Goal: Check status: Check status

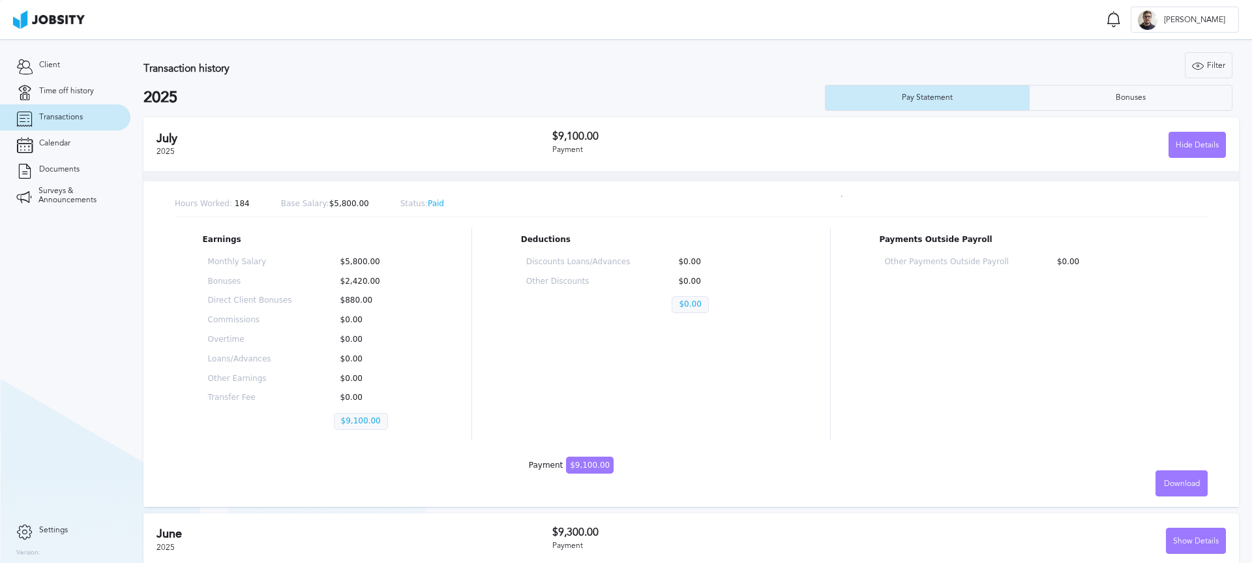
click at [386, 67] on h3 "Transaction history" at bounding box center [441, 69] width 596 height 12
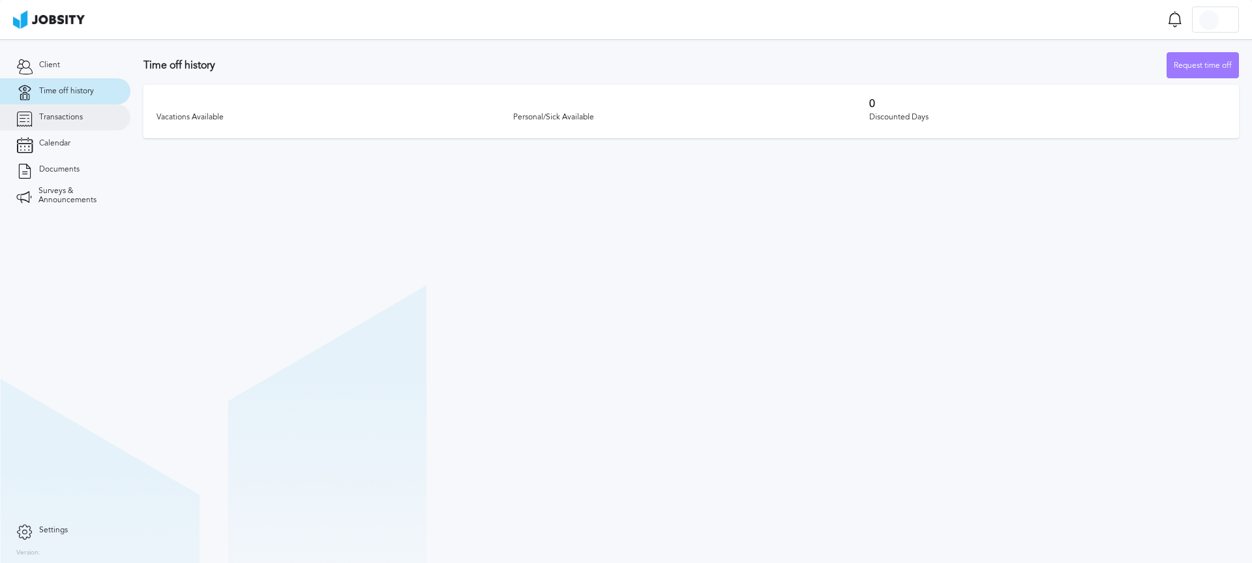
click at [64, 118] on span "Transactions" at bounding box center [61, 117] width 44 height 9
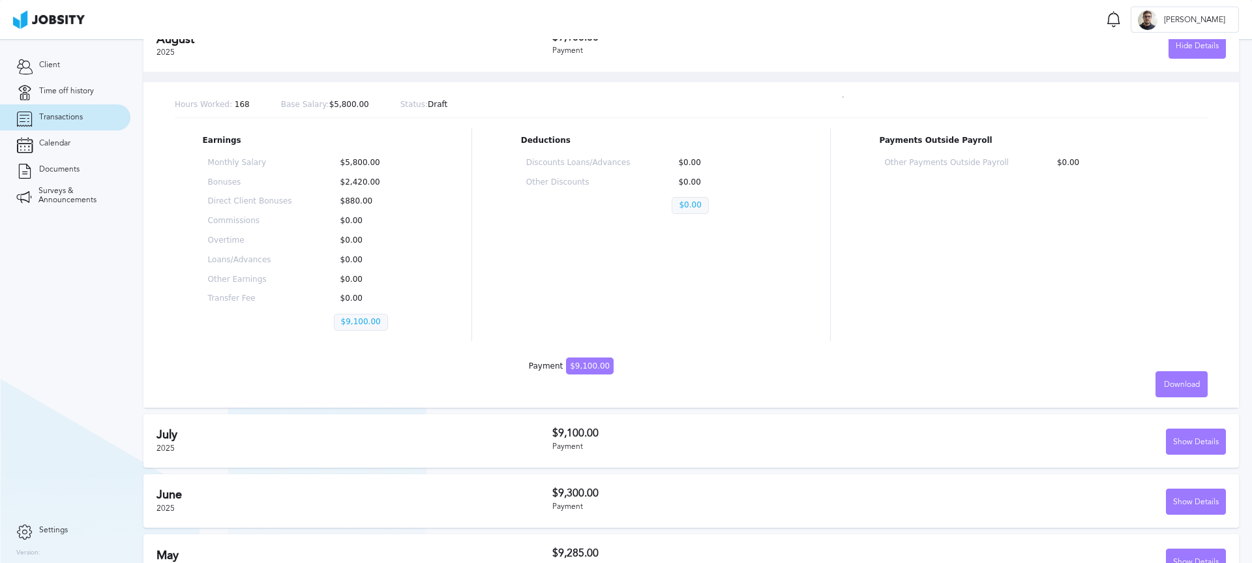
scroll to position [49, 0]
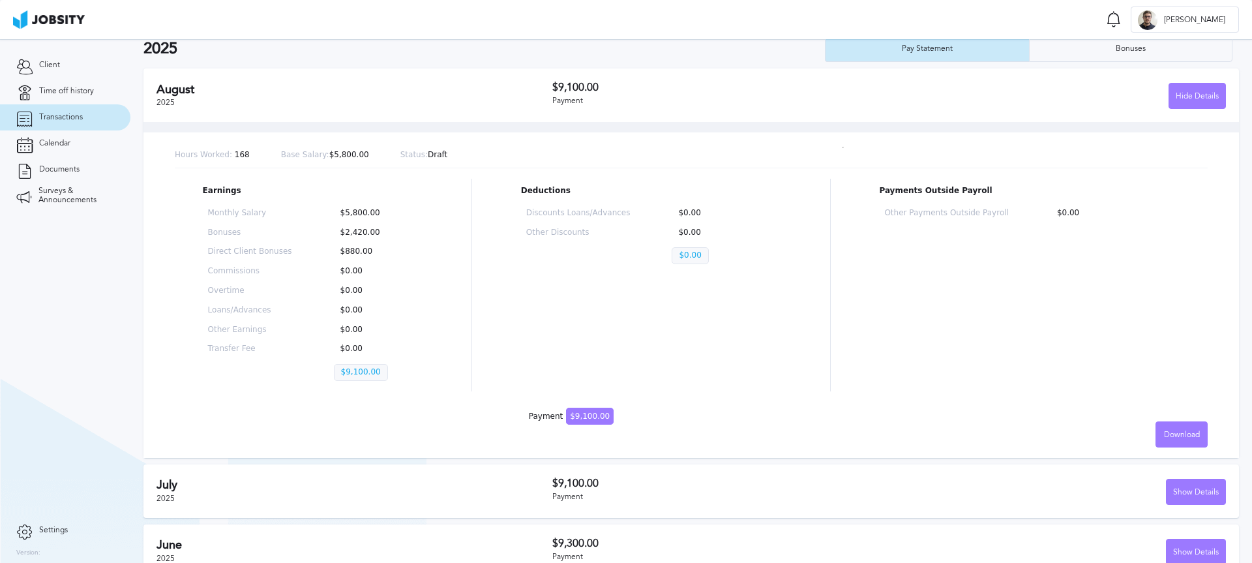
click at [366, 503] on div "[DATE] $9,100.00 Payment Show Details" at bounding box center [691, 490] width 1096 height 53
drag, startPoint x: 578, startPoint y: 484, endPoint x: 683, endPoint y: 485, distance: 105.0
click at [578, 484] on h3 "$9,100.00" at bounding box center [720, 483] width 337 height 12
click at [1205, 485] on div "Show Details" at bounding box center [1196, 492] width 59 height 26
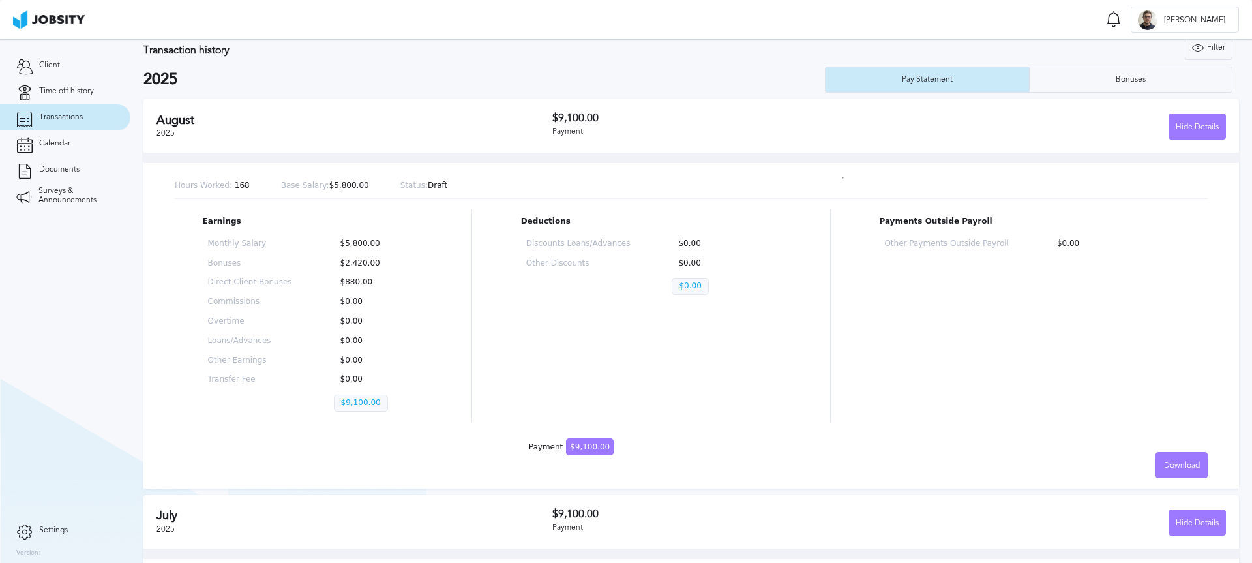
scroll to position [0, 0]
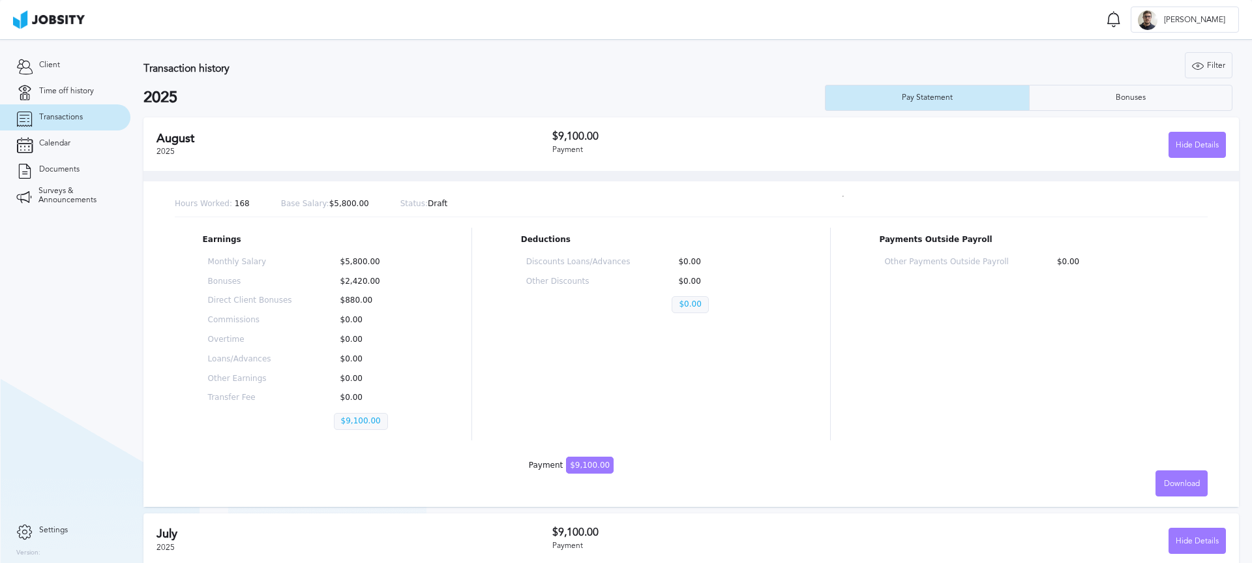
click at [442, 99] on h2 "2025" at bounding box center [484, 98] width 682 height 18
click at [441, 97] on h2 "2025" at bounding box center [484, 98] width 682 height 18
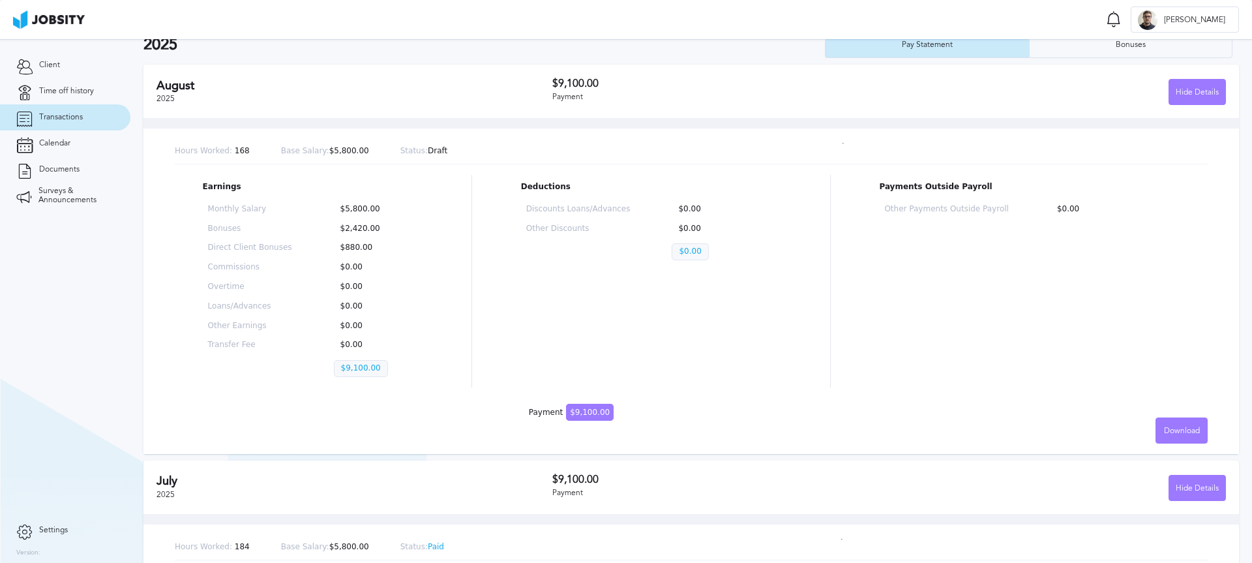
scroll to position [14, 0]
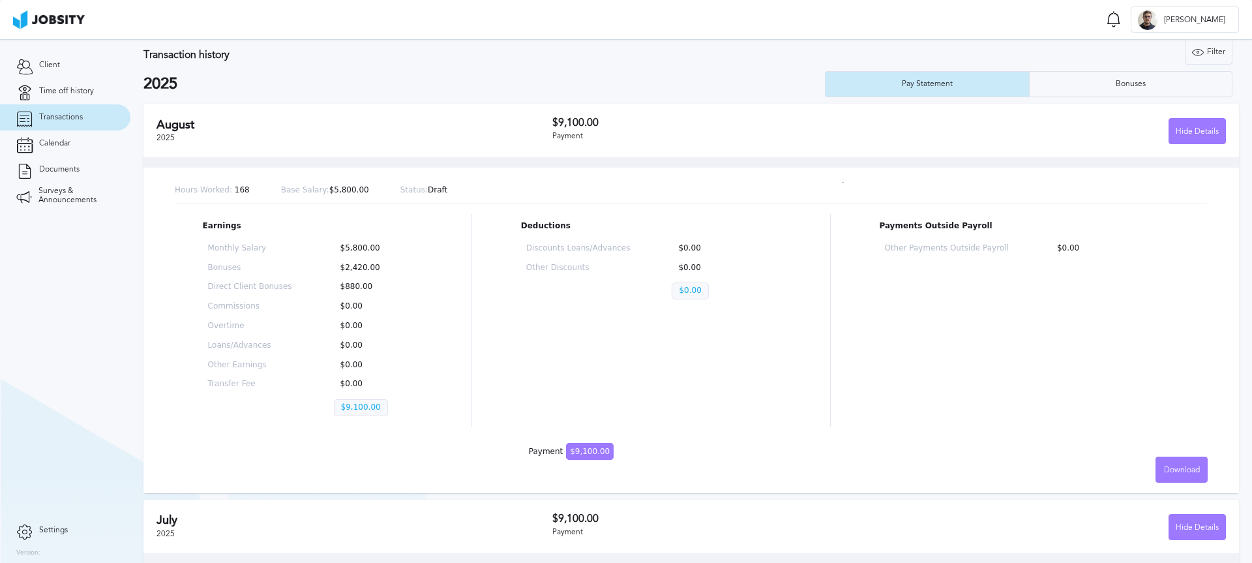
click at [546, 233] on div "Deductions Discounts Loans/Advances $0.00 Other Discounts $0.00 $0.00" at bounding box center [651, 320] width 260 height 213
